Goal: Transaction & Acquisition: Purchase product/service

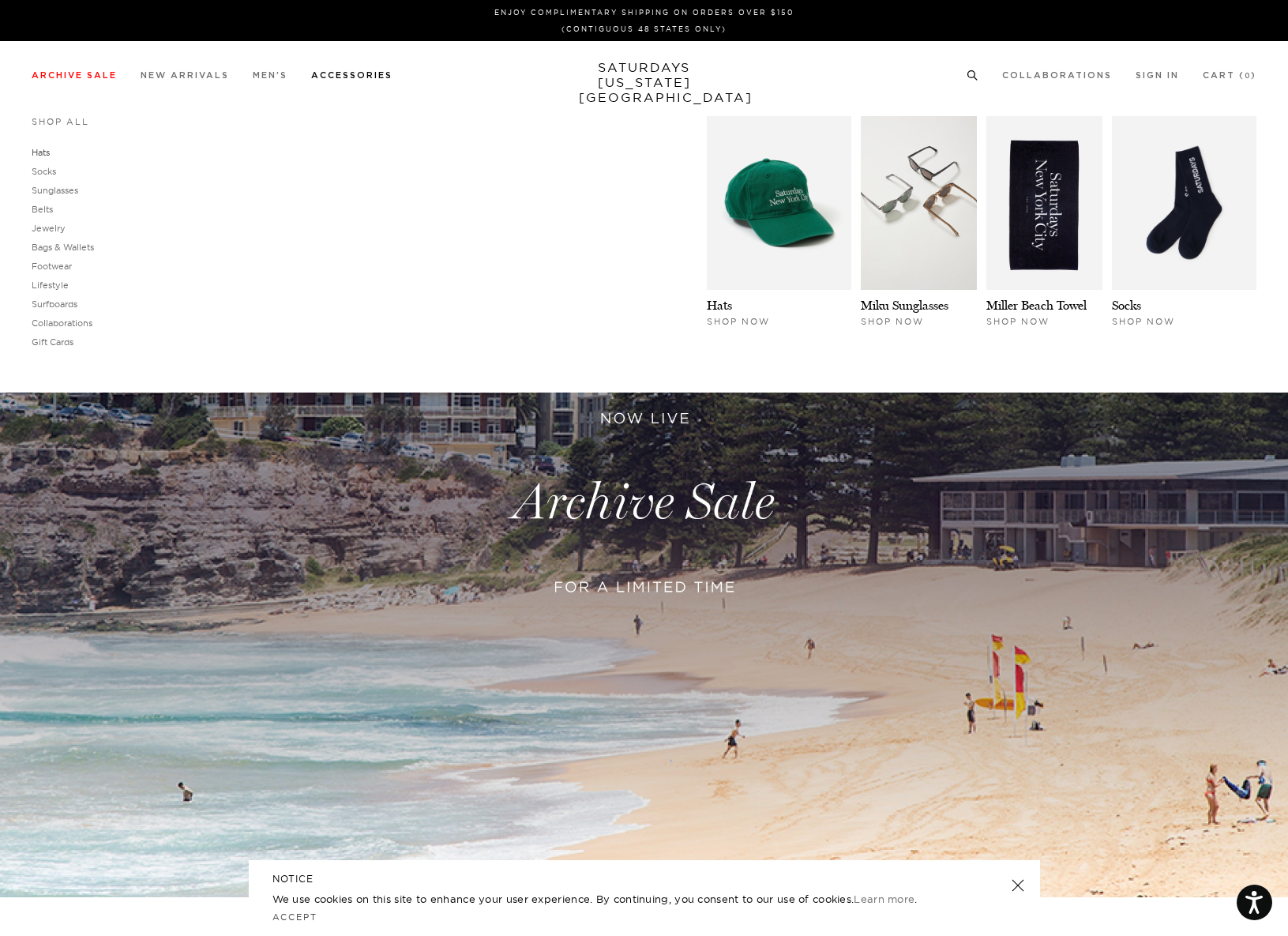
click at [50, 152] on link "Hats" at bounding box center [41, 153] width 18 height 11
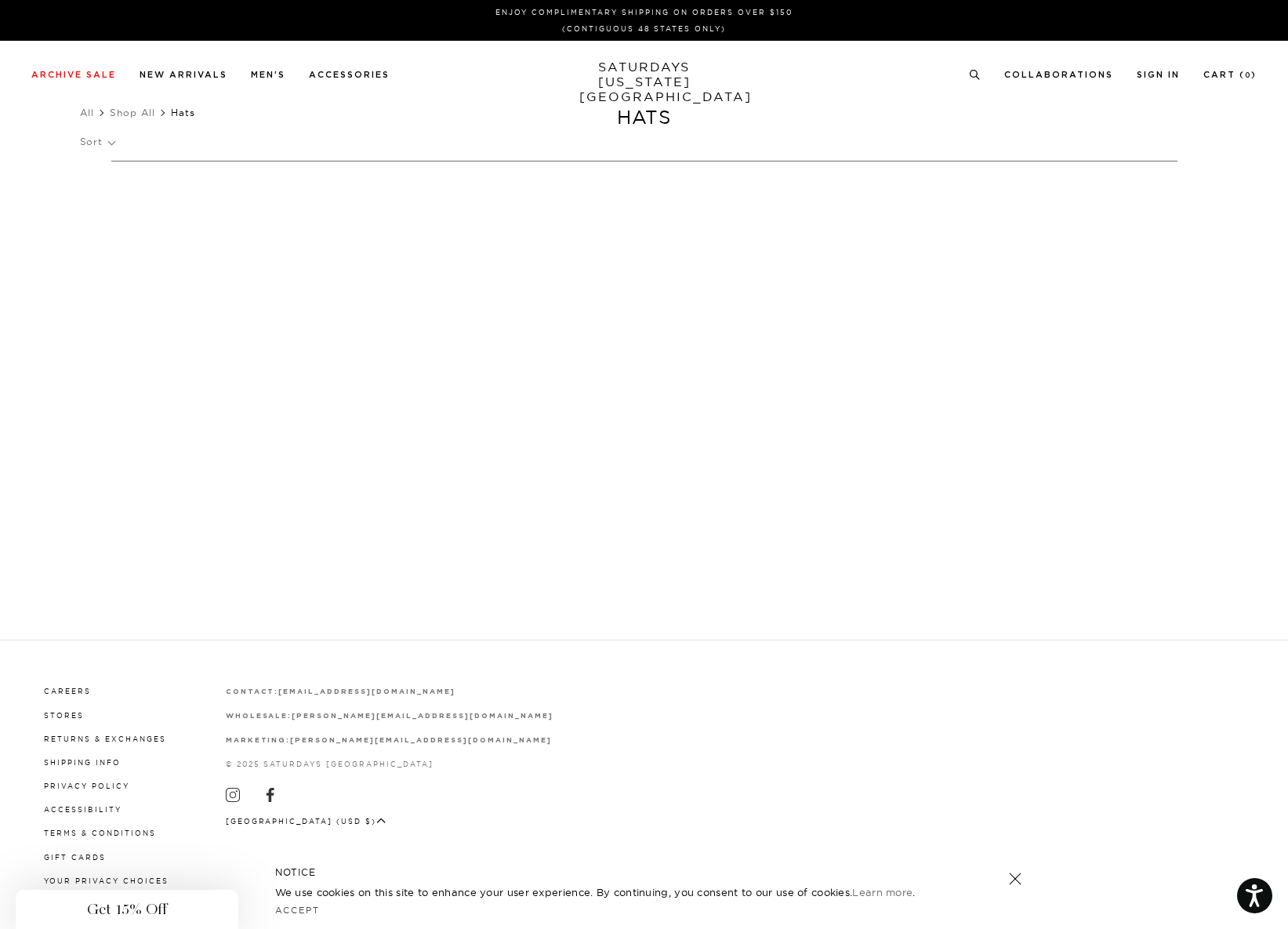
click at [1007, 876] on div "Close dialog Be the first to know. Subscribe to emails and receive 15% off your…" at bounding box center [644, 464] width 1288 height 929
click at [1008, 875] on h5 "NOTICE" at bounding box center [644, 872] width 738 height 14
click at [1025, 877] on div "NOTICE We use cookies on this site to enhance your user experience. By continui…" at bounding box center [644, 891] width 785 height 75
click at [1013, 877] on link at bounding box center [1013, 878] width 22 height 22
click at [648, 120] on ul "All Shop All Hats" at bounding box center [644, 112] width 1129 height 15
